Goal: Transaction & Acquisition: Book appointment/travel/reservation

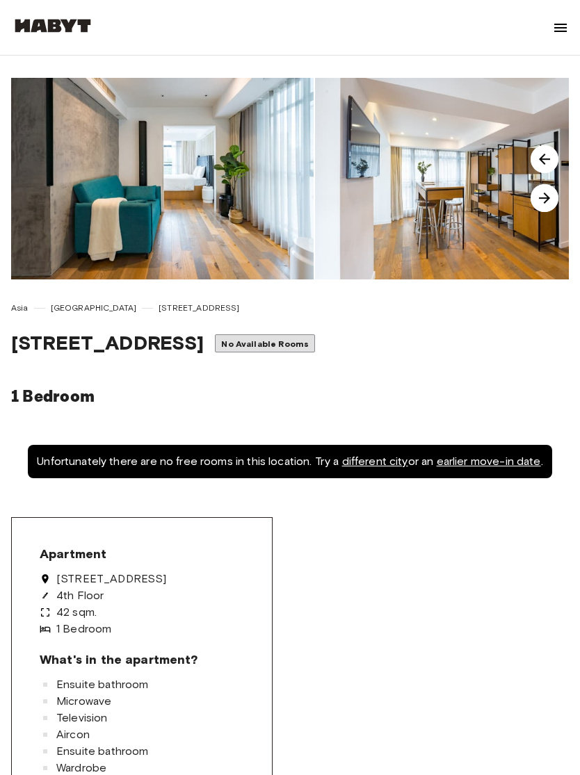
click at [135, 217] on img at bounding box center [162, 179] width 302 height 202
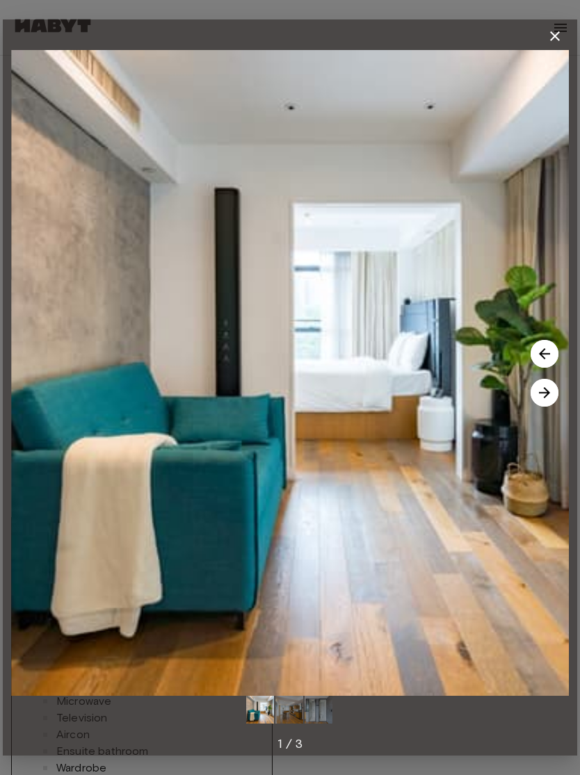
click at [551, 32] on icon "button" at bounding box center [555, 36] width 10 height 10
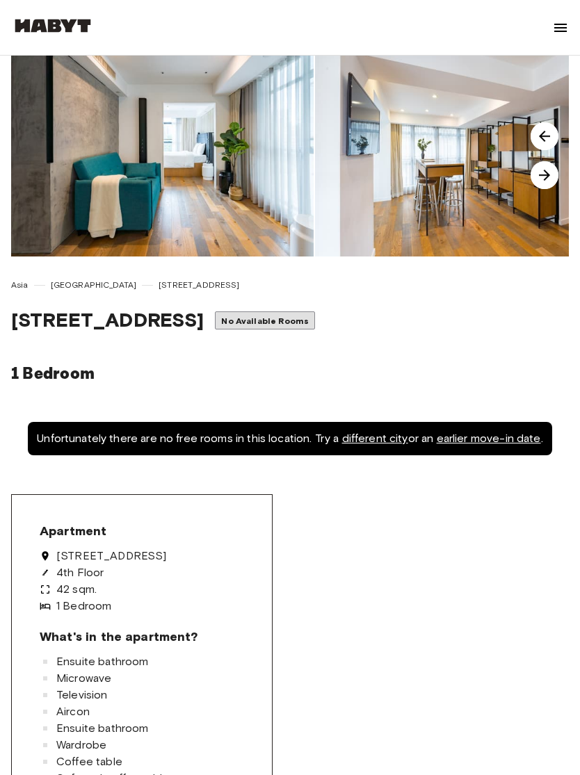
scroll to position [25, 0]
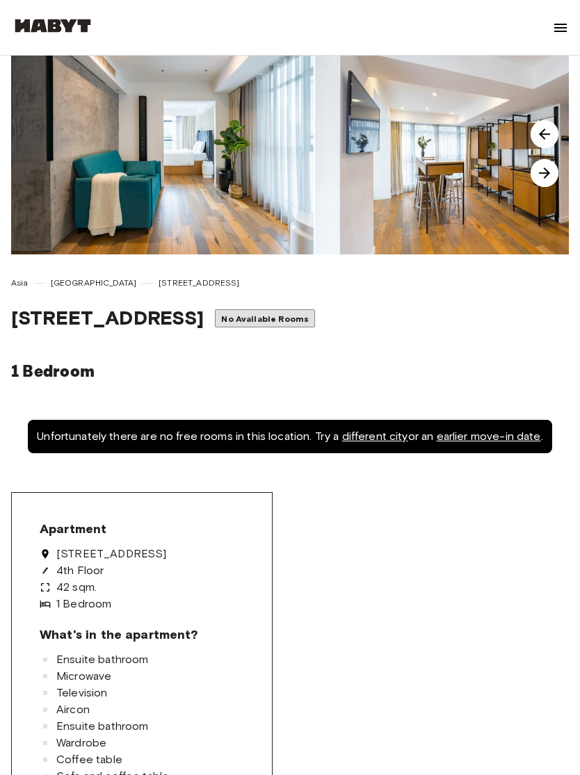
click at [70, 281] on span "[GEOGRAPHIC_DATA]" at bounding box center [94, 283] width 86 height 13
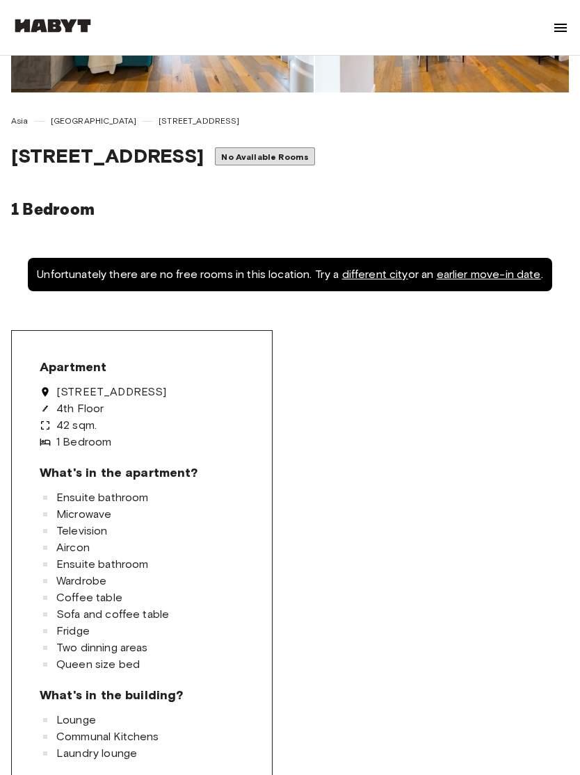
scroll to position [140, 0]
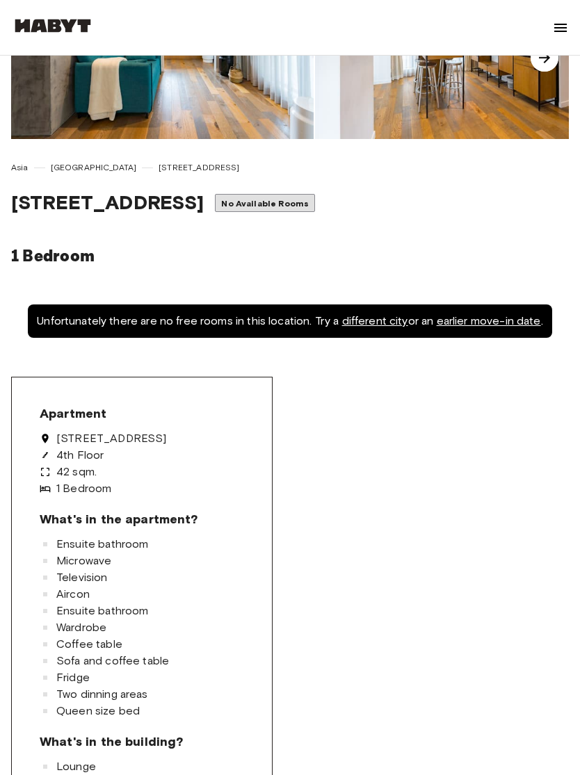
click at [302, 201] on span "No Available Rooms" at bounding box center [265, 203] width 88 height 10
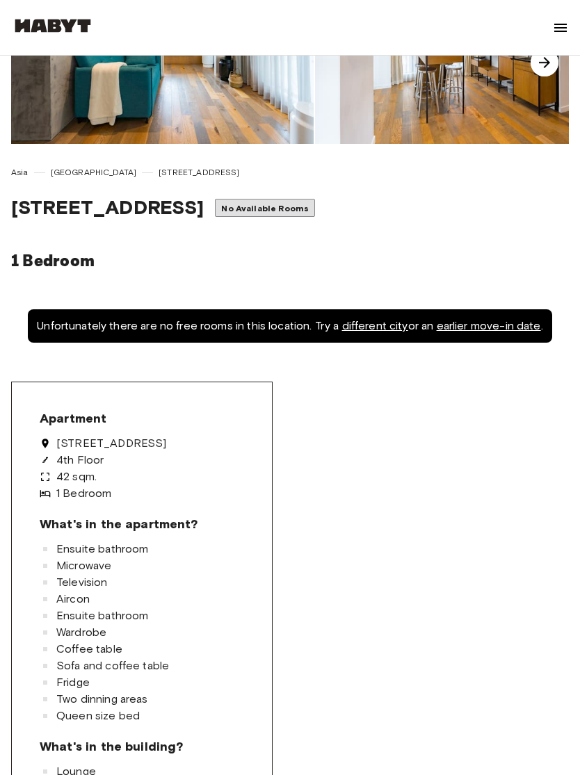
scroll to position [0, 0]
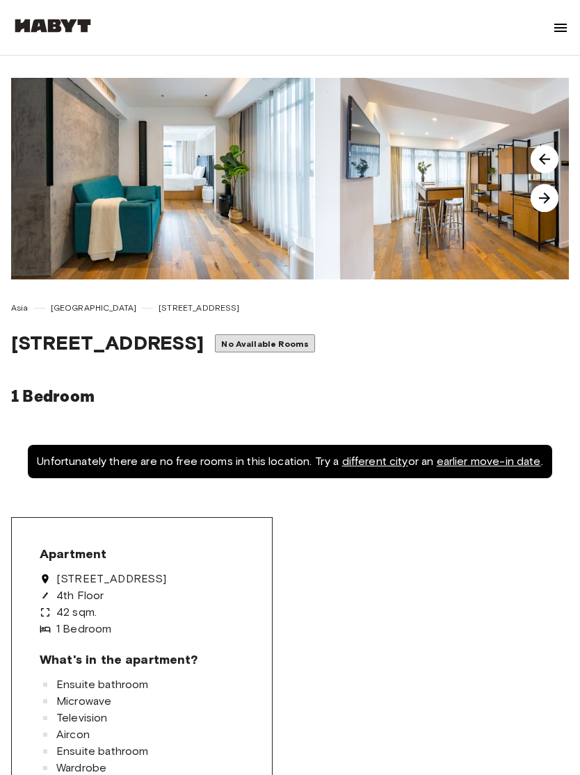
click at [159, 310] on span "2-2A Austin Avenue" at bounding box center [199, 308] width 81 height 13
click at [159, 305] on span "2-2A Austin Avenue" at bounding box center [199, 308] width 81 height 13
click at [159, 304] on span "2-2A Austin Avenue" at bounding box center [199, 308] width 81 height 13
click at [159, 302] on span "2-2A Austin Avenue" at bounding box center [199, 308] width 81 height 13
click at [562, 31] on img at bounding box center [560, 27] width 17 height 17
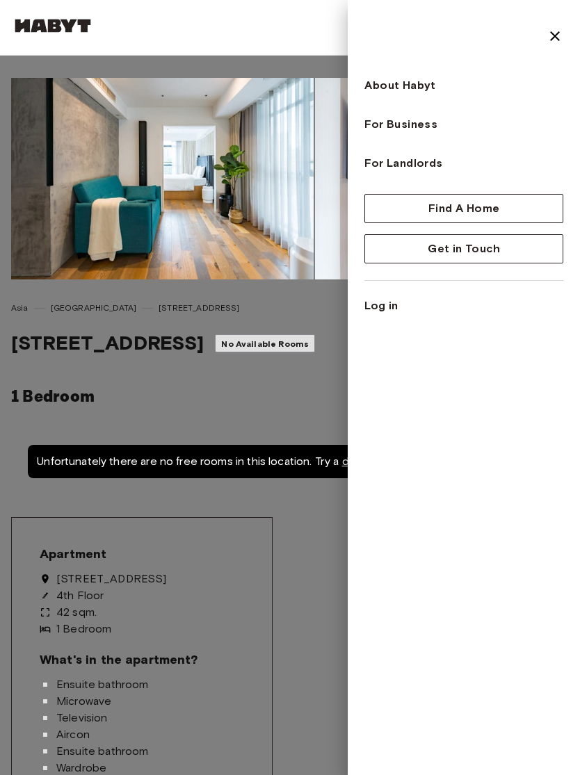
click at [555, 37] on img at bounding box center [554, 36] width 17 height 17
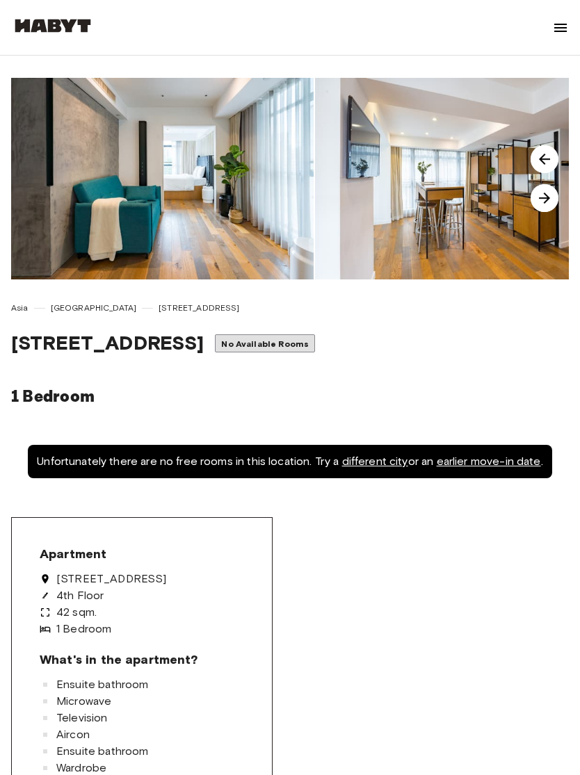
click at [51, 25] on img at bounding box center [52, 26] width 83 height 14
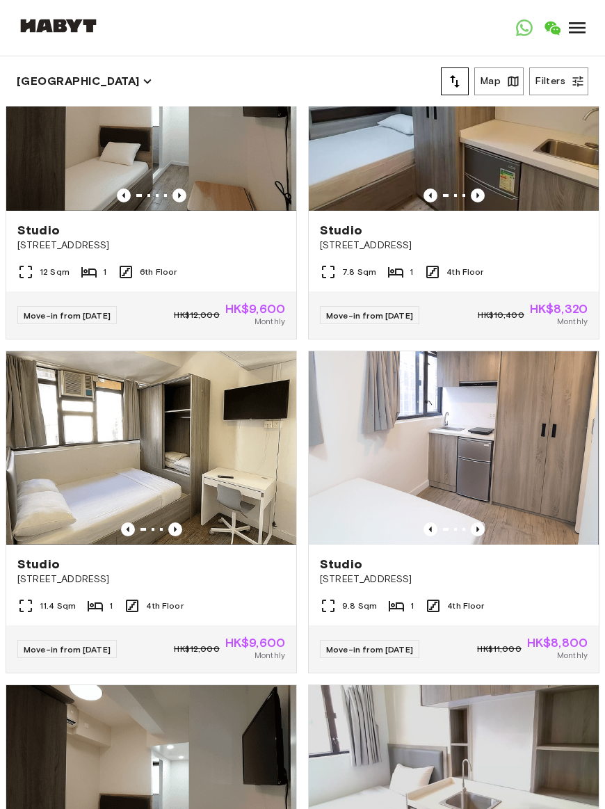
click at [498, 89] on button "Map" at bounding box center [498, 81] width 49 height 28
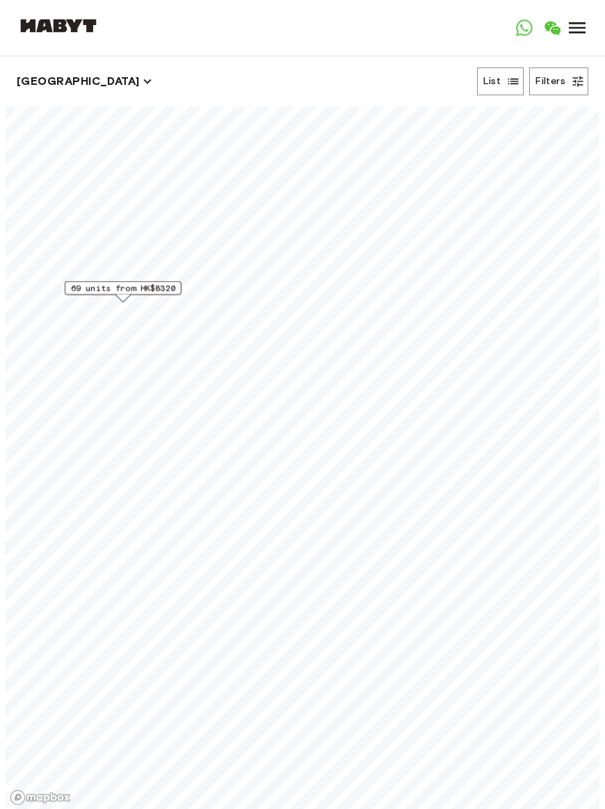
click at [89, 289] on span "69 units from HK$8320" at bounding box center [123, 288] width 104 height 13
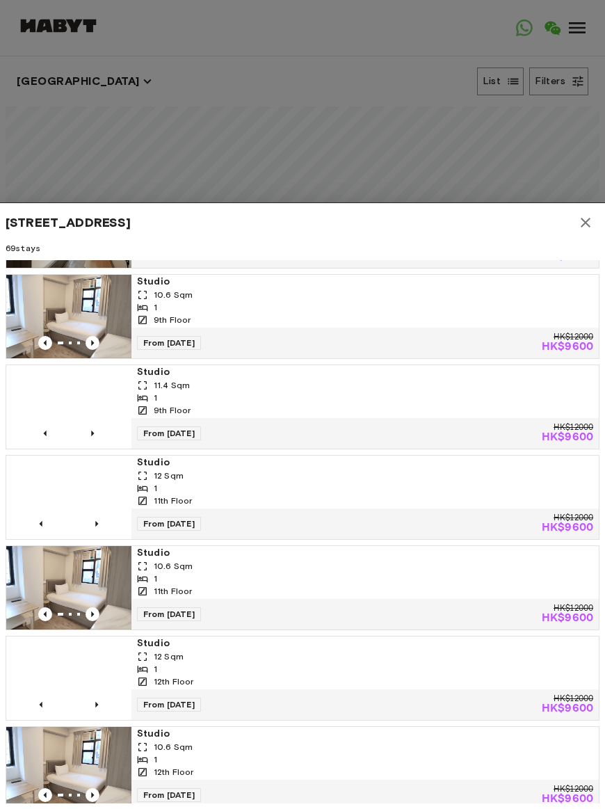
scroll to position [4962, 0]
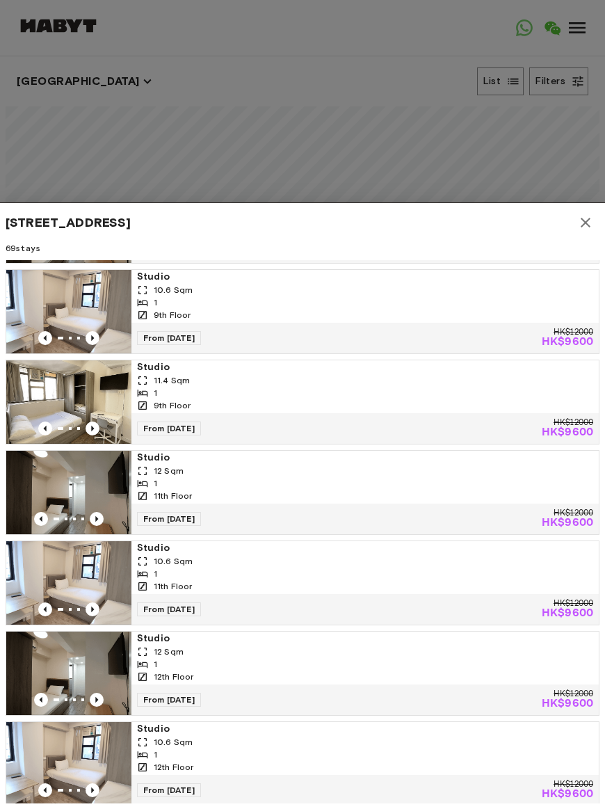
click at [65, 383] on img at bounding box center [68, 401] width 125 height 83
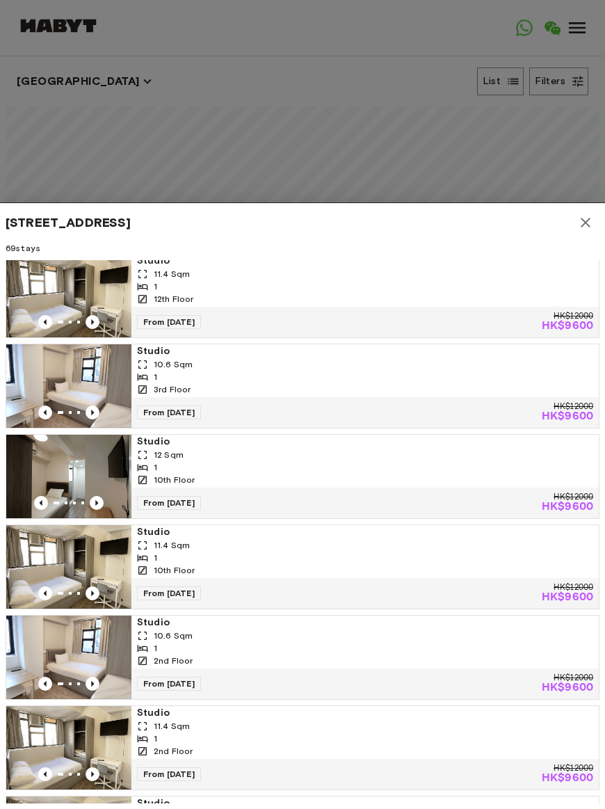
scroll to position [5532, 0]
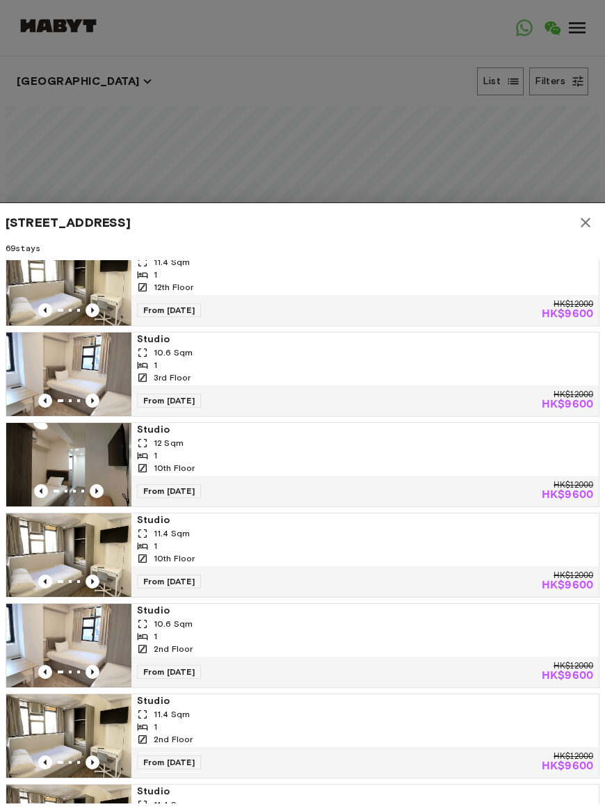
click at [549, 166] on div at bounding box center [302, 404] width 605 height 809
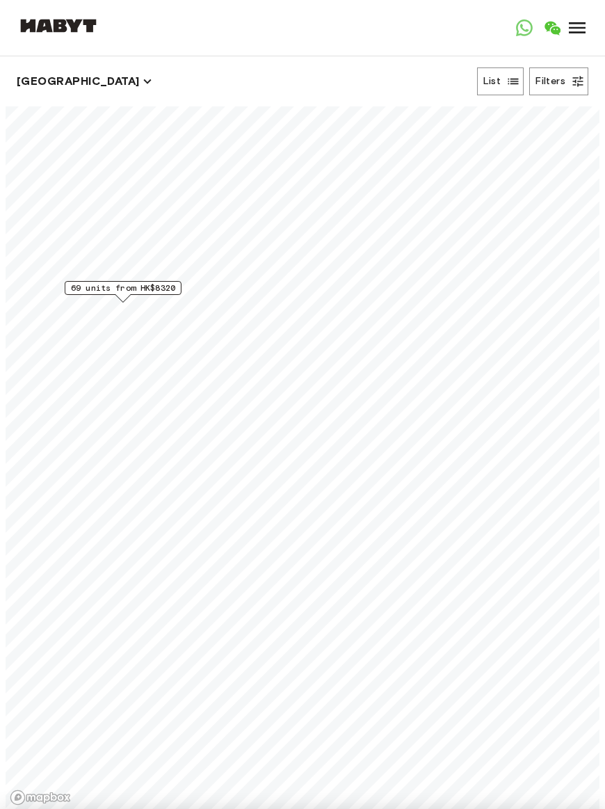
scroll to position [0, 0]
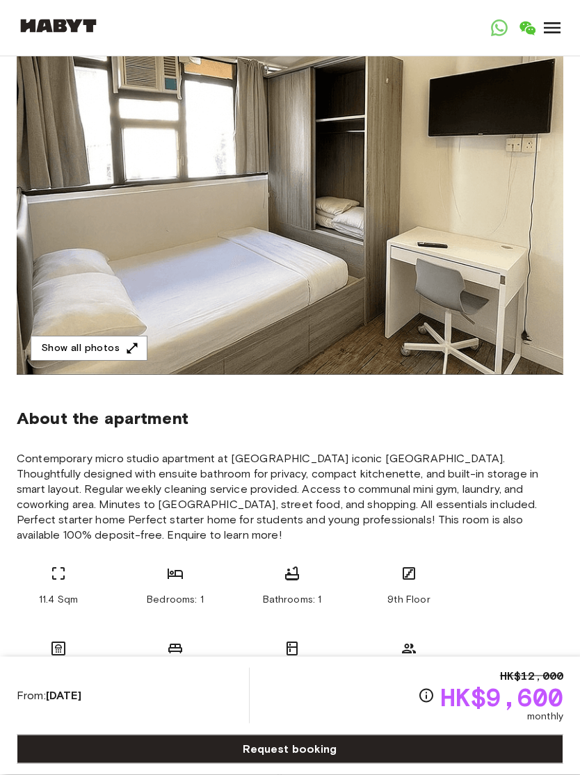
scroll to position [165, 0]
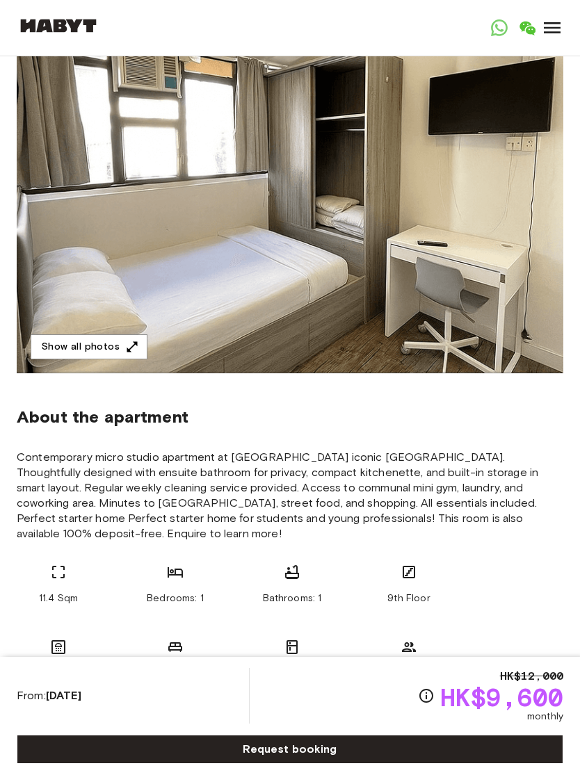
click at [70, 352] on button "Show all photos" at bounding box center [89, 347] width 117 height 26
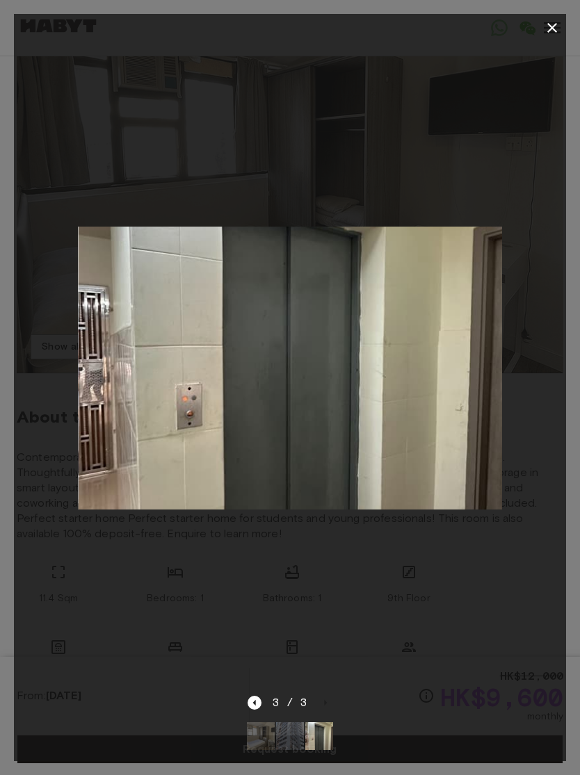
click at [521, 214] on div at bounding box center [290, 368] width 552 height 653
click at [556, 29] on icon "button" at bounding box center [552, 27] width 17 height 17
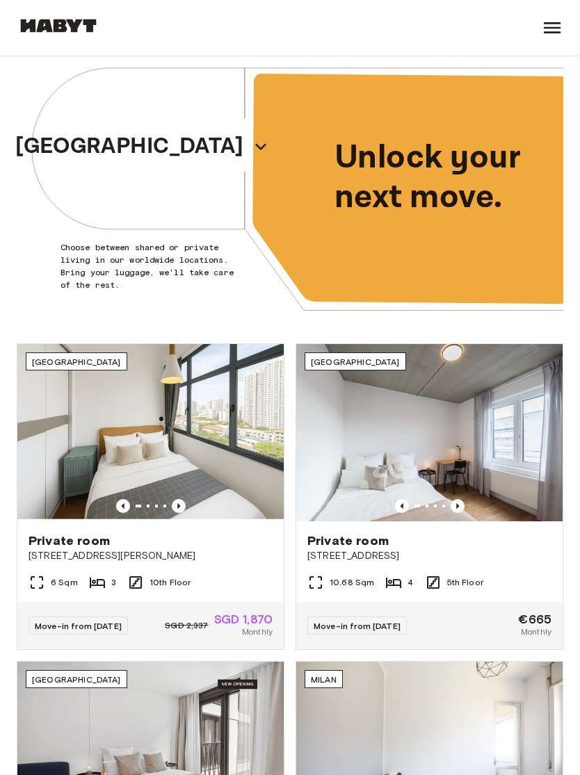
click at [120, 139] on p "[GEOGRAPHIC_DATA]" at bounding box center [129, 146] width 228 height 33
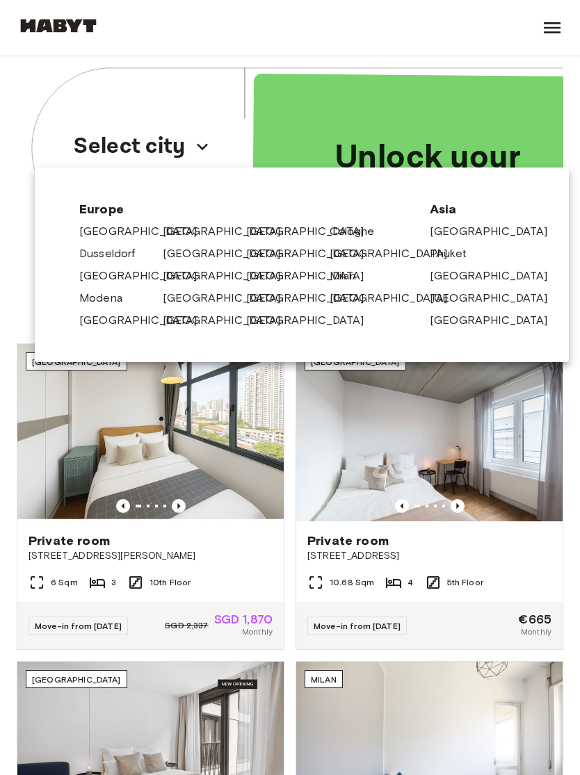
click at [483, 231] on link "[GEOGRAPHIC_DATA]" at bounding box center [496, 231] width 132 height 17
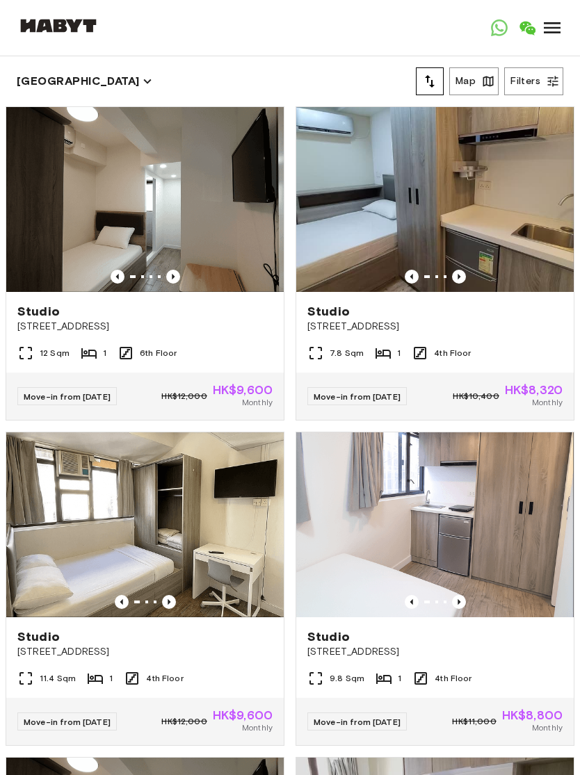
click at [479, 232] on img at bounding box center [434, 199] width 277 height 185
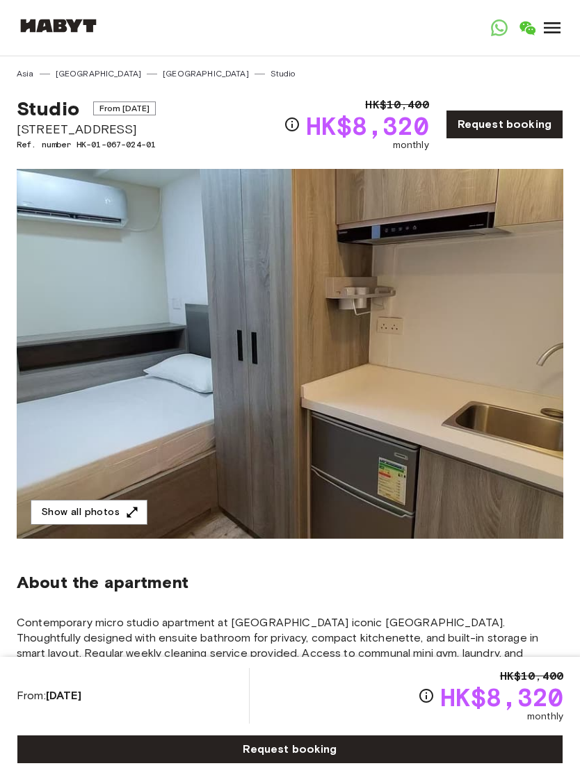
click at [78, 72] on link "[GEOGRAPHIC_DATA]" at bounding box center [99, 73] width 86 height 13
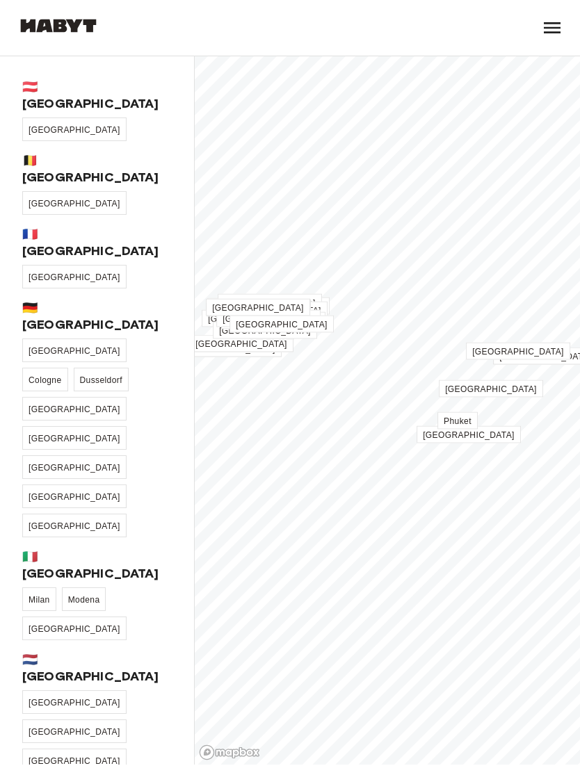
click at [498, 390] on span "[GEOGRAPHIC_DATA]" at bounding box center [491, 389] width 92 height 10
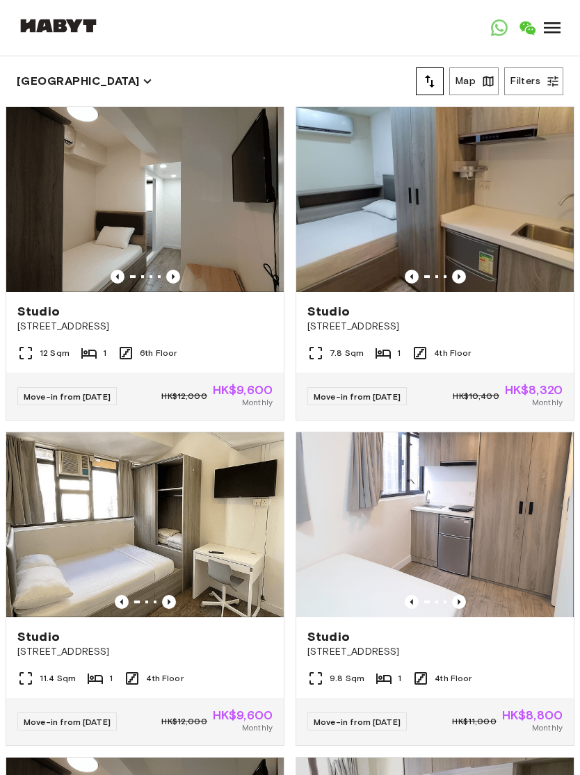
click at [544, 79] on button "Filters" at bounding box center [533, 81] width 59 height 28
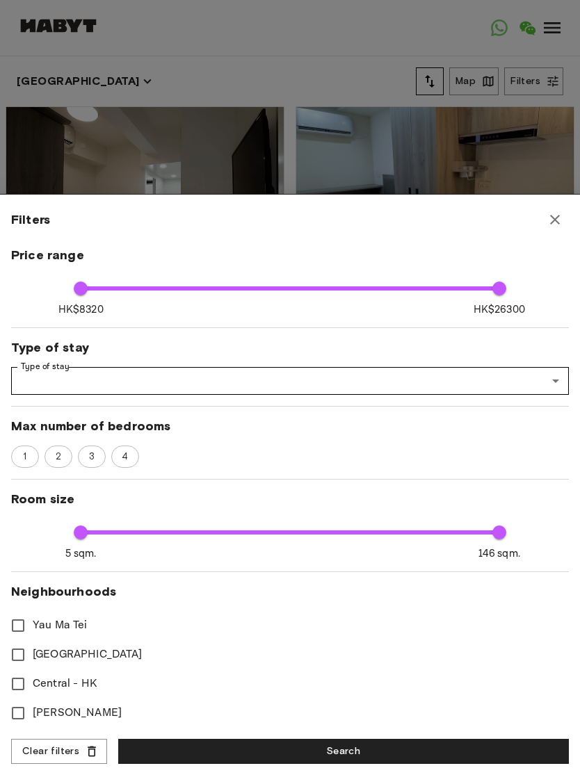
scroll to position [76, 0]
click at [558, 215] on icon "button" at bounding box center [554, 219] width 17 height 17
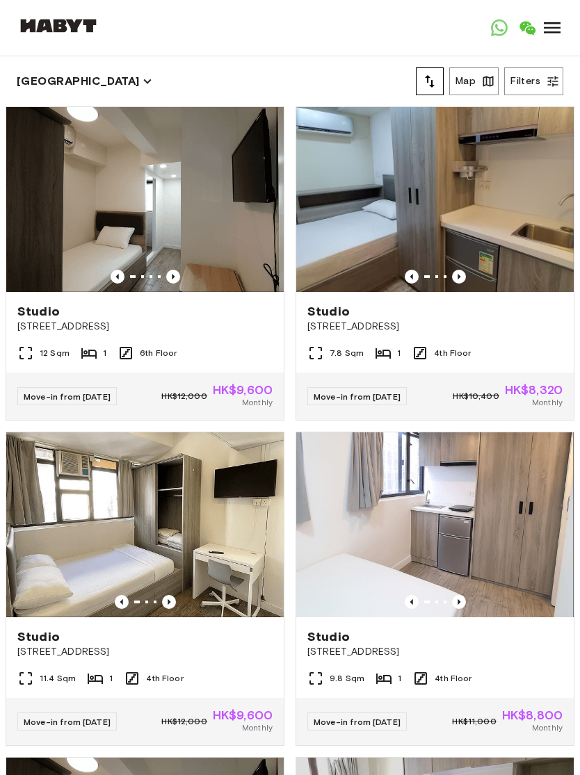
click at [477, 82] on button "Map" at bounding box center [473, 81] width 49 height 28
